Goal: Find contact information: Find contact information

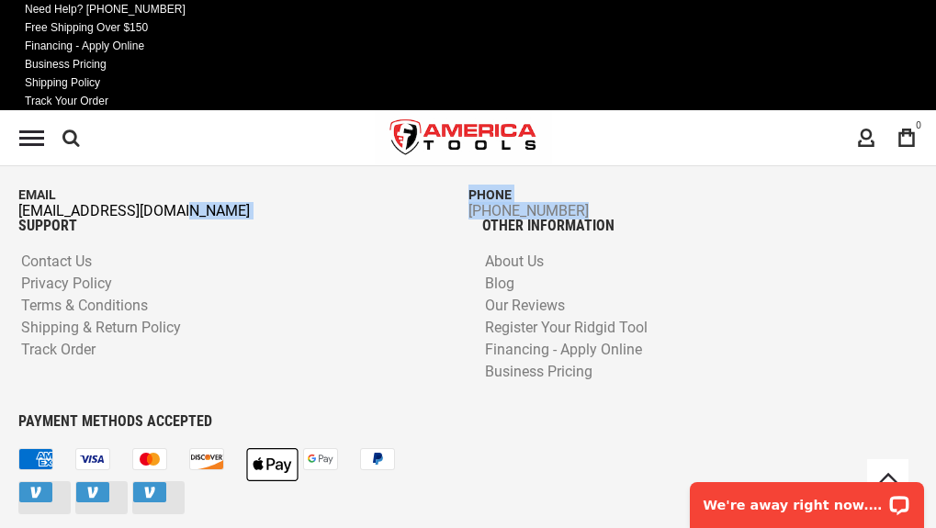
drag, startPoint x: 6, startPoint y: 435, endPoint x: 130, endPoint y: 454, distance: 126.4
click at [130, 218] on div "INFORMATION Address: [STREET_ADDRESS] Email [EMAIL_ADDRESS][DOMAIN_NAME] Phone …" at bounding box center [468, 151] width 927 height 133
click at [70, 218] on link "[EMAIL_ADDRESS][DOMAIN_NAME]" at bounding box center [243, 211] width 450 height 13
click at [40, 218] on link "[EMAIL_ADDRESS][DOMAIN_NAME]" at bounding box center [243, 211] width 450 height 13
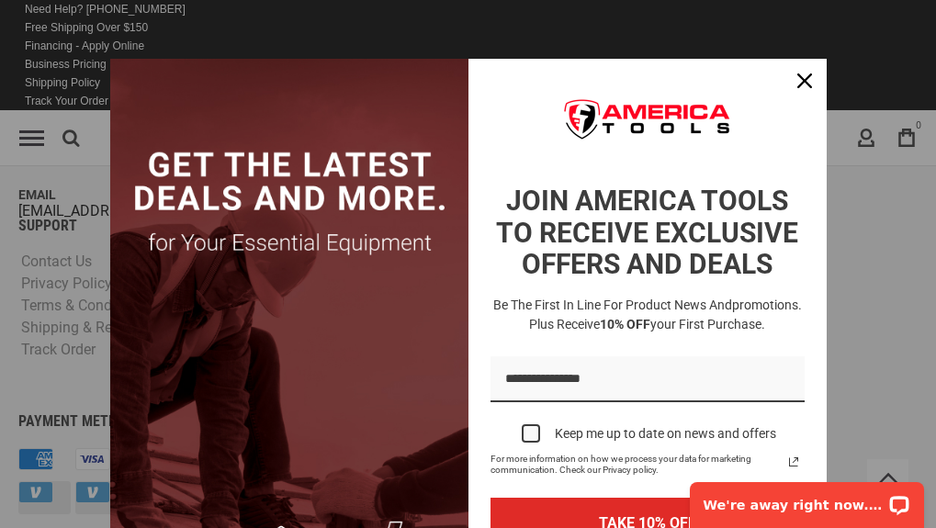
drag, startPoint x: 40, startPoint y: 456, endPoint x: 28, endPoint y: 456, distance: 11.9
click at [801, 74] on icon "close icon" at bounding box center [805, 81] width 15 height 15
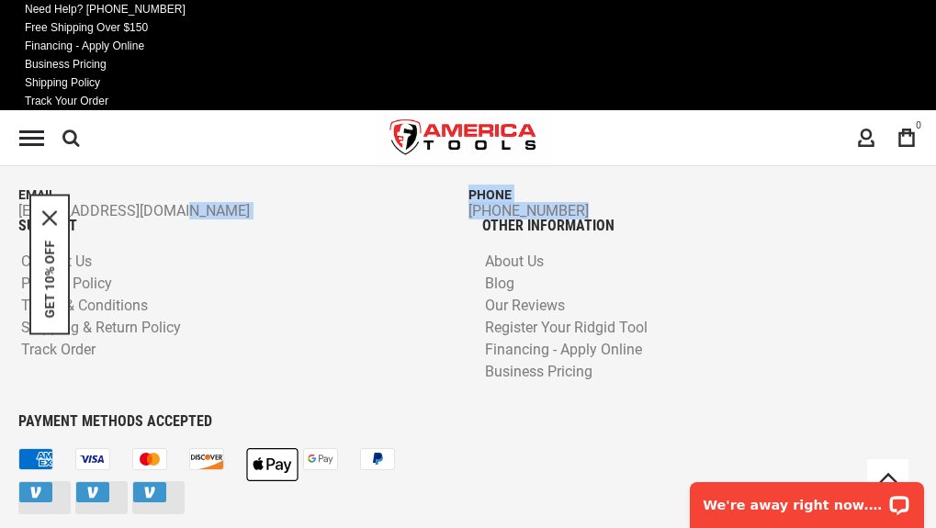
click at [293, 218] on div "INFORMATION Address: [STREET_ADDRESS] Email [EMAIL_ADDRESS][DOMAIN_NAME] Phone …" at bounding box center [468, 151] width 927 height 133
click at [175, 218] on div "INFORMATION Address: [STREET_ADDRESS] Email [EMAIL_ADDRESS][DOMAIN_NAME] Phone …" at bounding box center [468, 151] width 927 height 133
drag, startPoint x: 175, startPoint y: 467, endPoint x: 64, endPoint y: 232, distance: 260.2
click at [44, 211] on div "GET 10% OFF" at bounding box center [49, 264] width 40 height 141
click at [51, 224] on icon "close icon" at bounding box center [49, 217] width 15 height 15
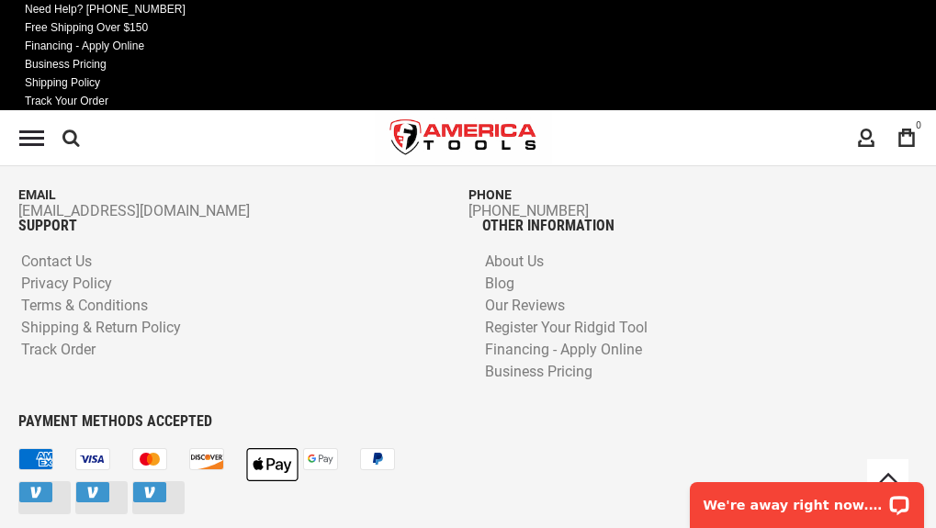
click at [89, 218] on div "INFORMATION Address: [STREET_ADDRESS] Email [EMAIL_ADDRESS][DOMAIN_NAME] Phone …" at bounding box center [468, 151] width 927 height 133
click at [53, 218] on link "[EMAIL_ADDRESS][DOMAIN_NAME]" at bounding box center [243, 211] width 450 height 13
drag, startPoint x: 50, startPoint y: 452, endPoint x: 2, endPoint y: 450, distance: 47.8
drag, startPoint x: 2, startPoint y: 450, endPoint x: 48, endPoint y: 460, distance: 47.0
click at [48, 218] on link "[EMAIL_ADDRESS][DOMAIN_NAME]" at bounding box center [243, 211] width 450 height 13
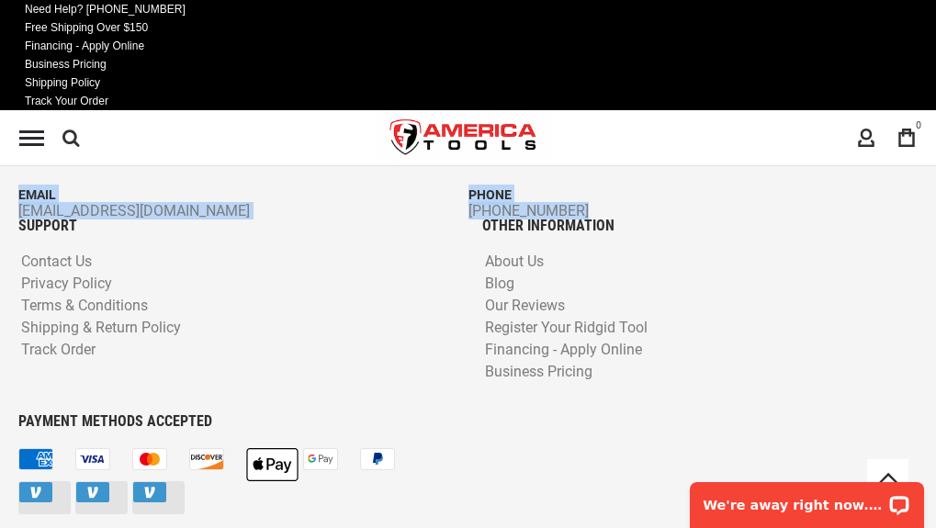
drag, startPoint x: 14, startPoint y: 436, endPoint x: 49, endPoint y: 450, distance: 37.9
click at [23, 218] on div "INFORMATION Address: [STREET_ADDRESS] Email [EMAIL_ADDRESS][DOMAIN_NAME] Phone …" at bounding box center [468, 151] width 927 height 133
click at [20, 218] on div "INFORMATION Address: [STREET_ADDRESS] Email [EMAIL_ADDRESS][DOMAIN_NAME] Phone …" at bounding box center [468, 151] width 927 height 133
copy div "Email [EMAIL_ADDRESS][DOMAIN_NAME] Phone [PHONE_NUMBER]"
